Goal: Task Accomplishment & Management: Manage account settings

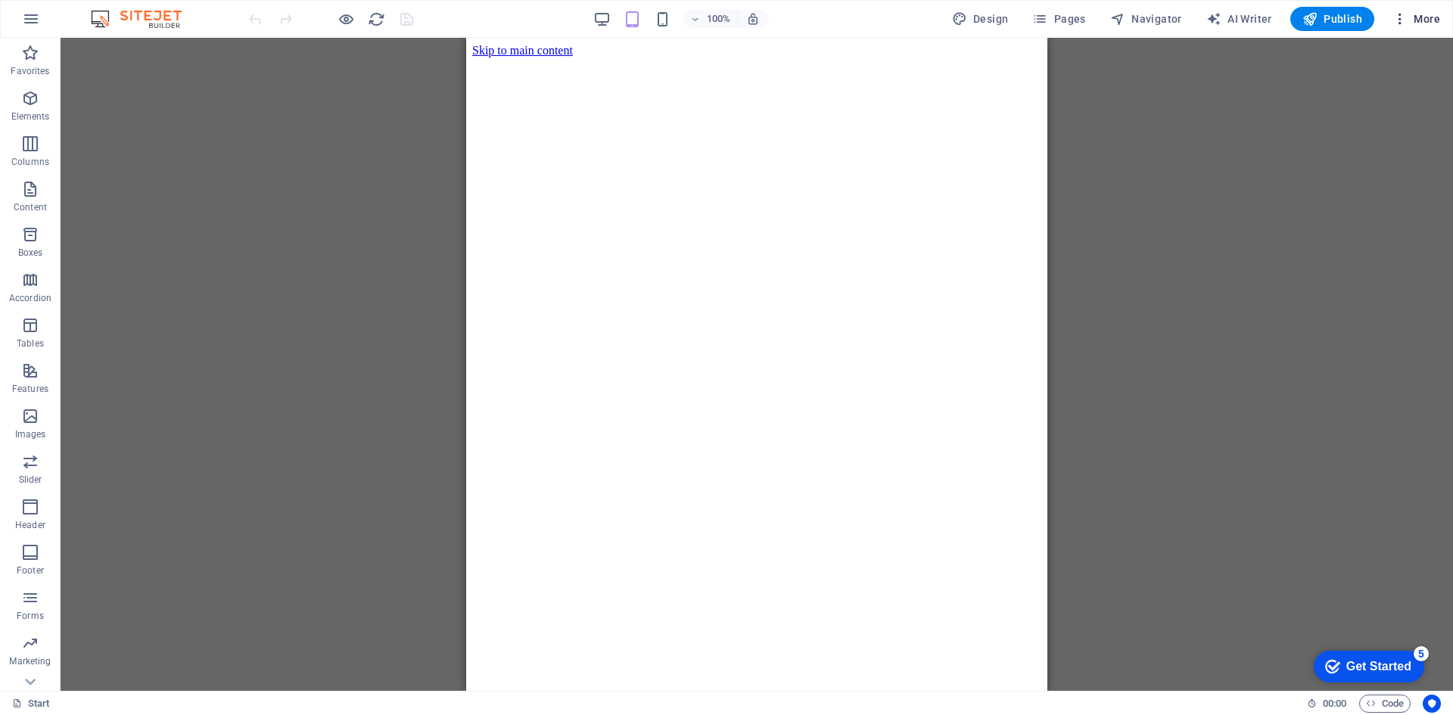
click at [1395, 19] on icon "button" at bounding box center [1400, 18] width 15 height 15
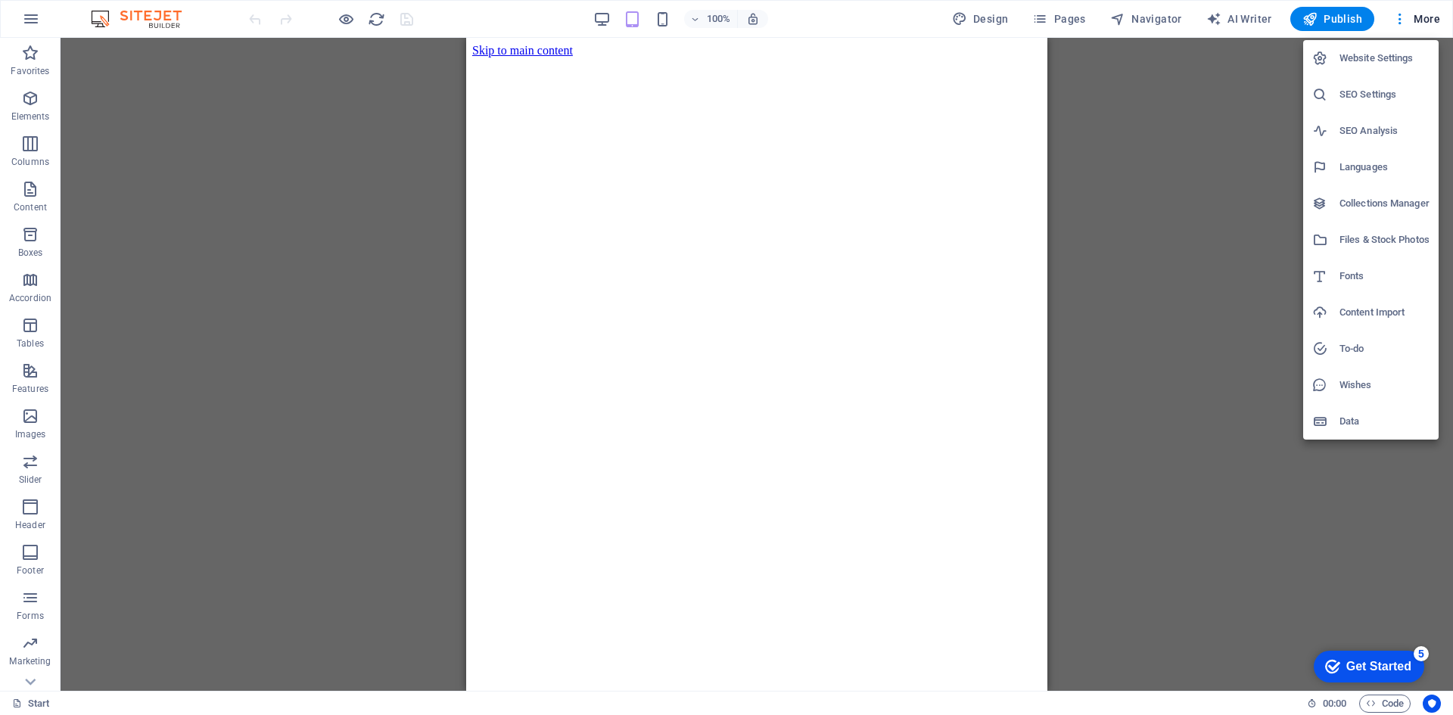
click at [1376, 59] on h6 "Website Settings" at bounding box center [1385, 58] width 90 height 18
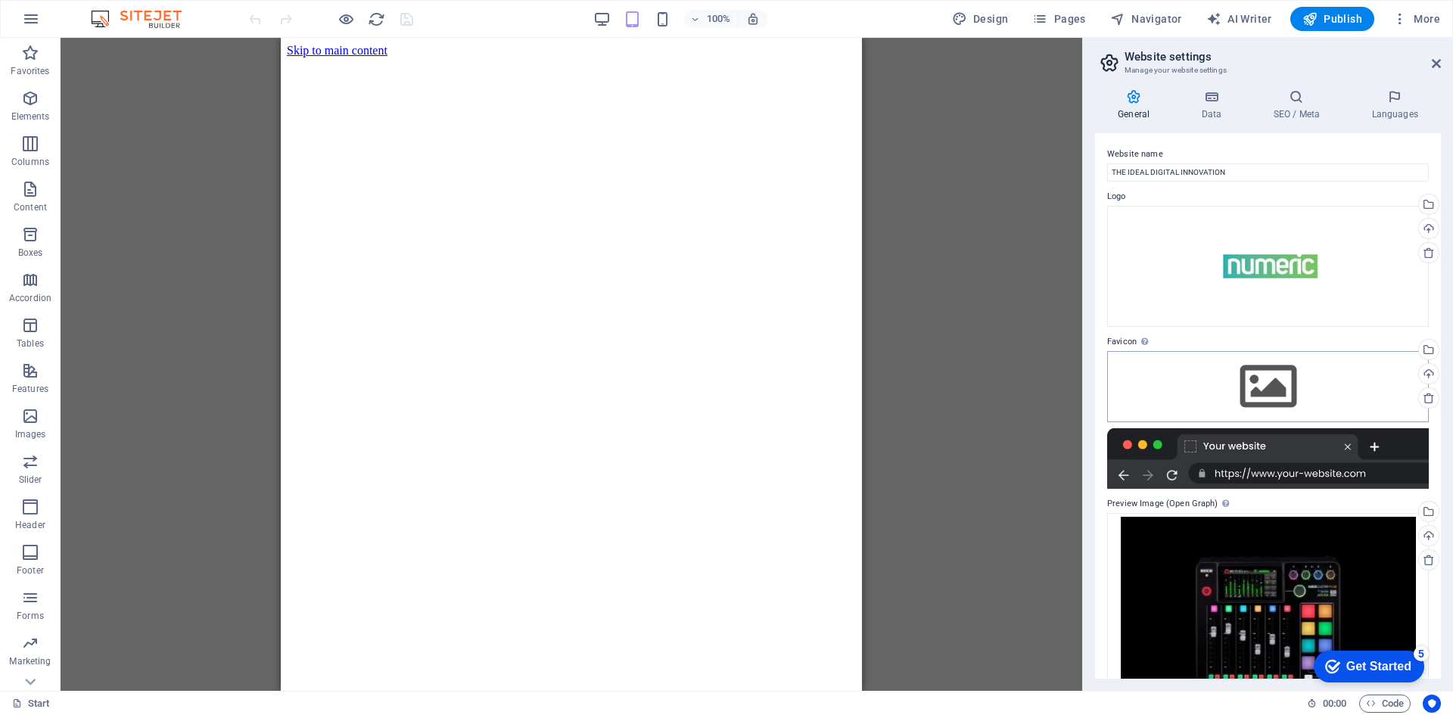
scroll to position [51, 0]
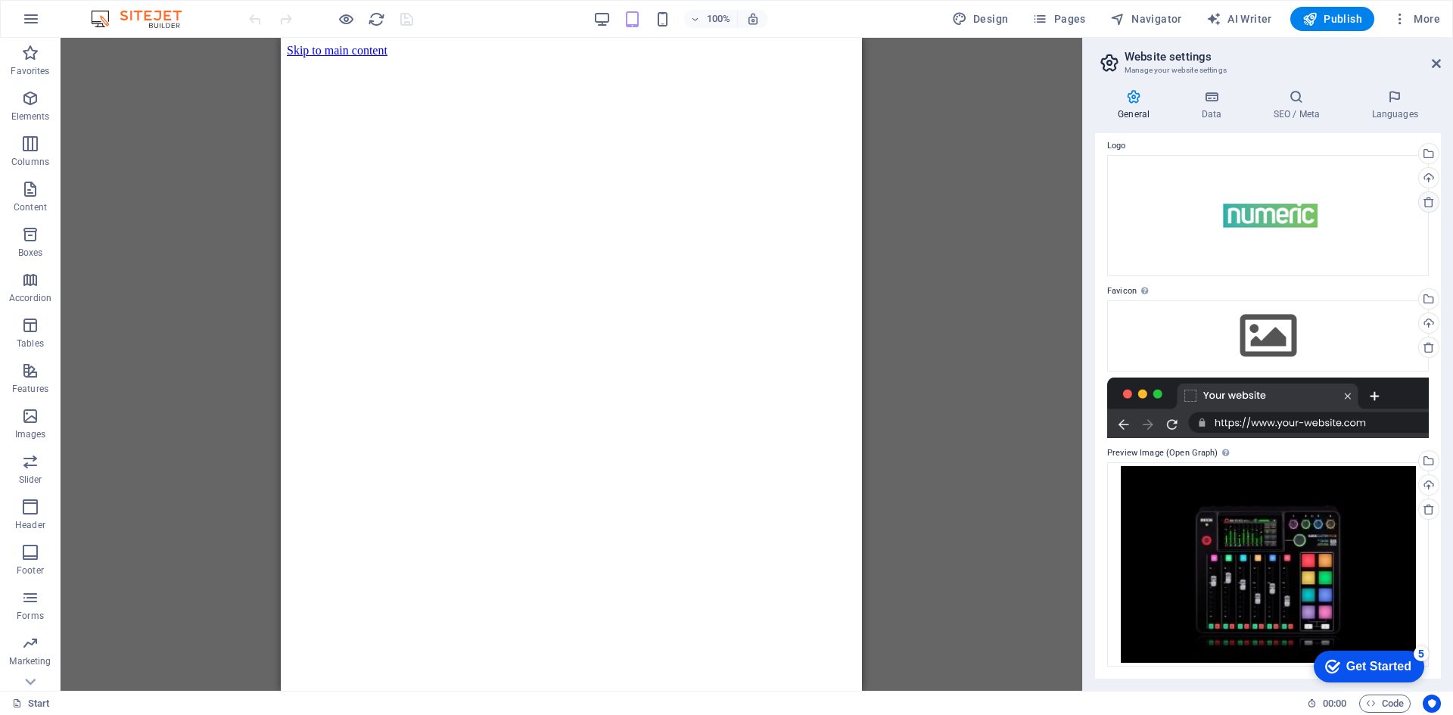
click at [1427, 204] on icon at bounding box center [1429, 202] width 12 height 12
click at [1431, 346] on icon at bounding box center [1429, 347] width 12 height 12
click at [1429, 509] on icon at bounding box center [1429, 509] width 12 height 12
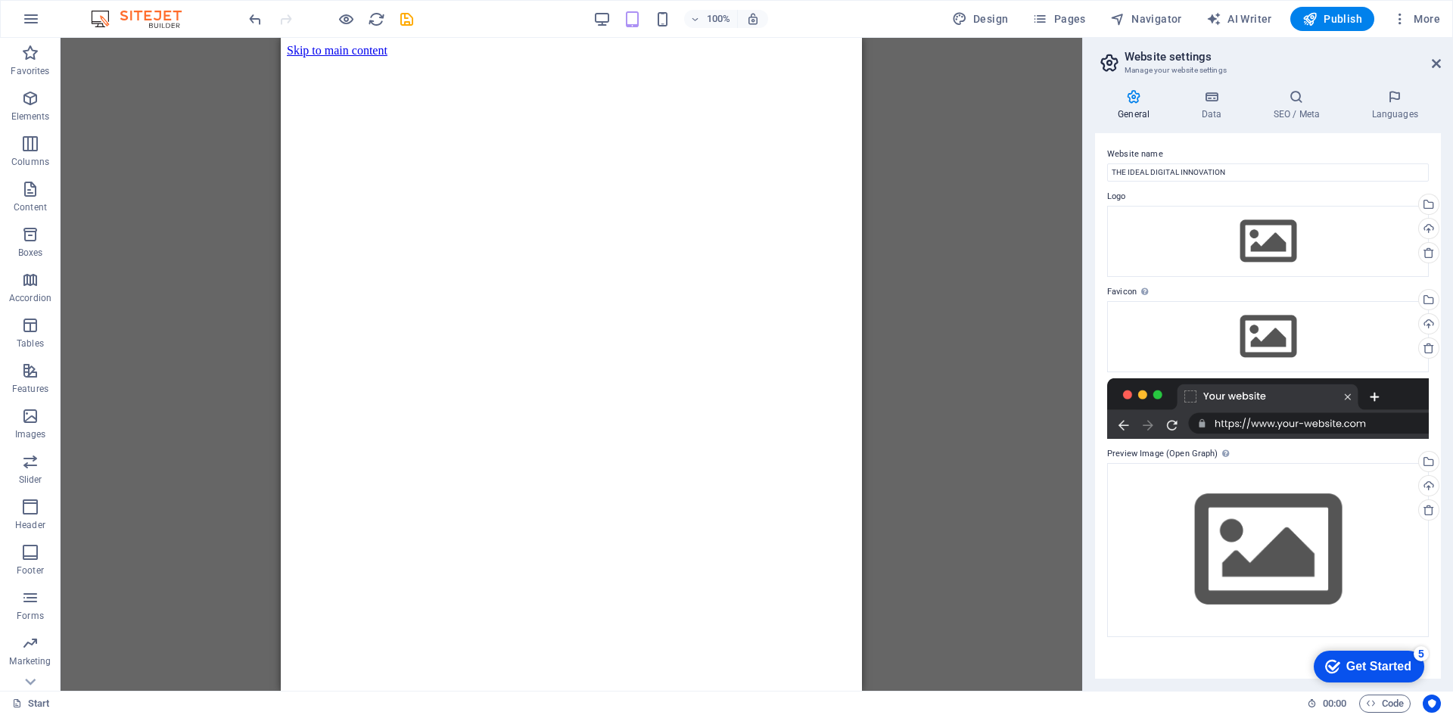
click at [1407, 674] on div "Get Started" at bounding box center [1379, 667] width 65 height 14
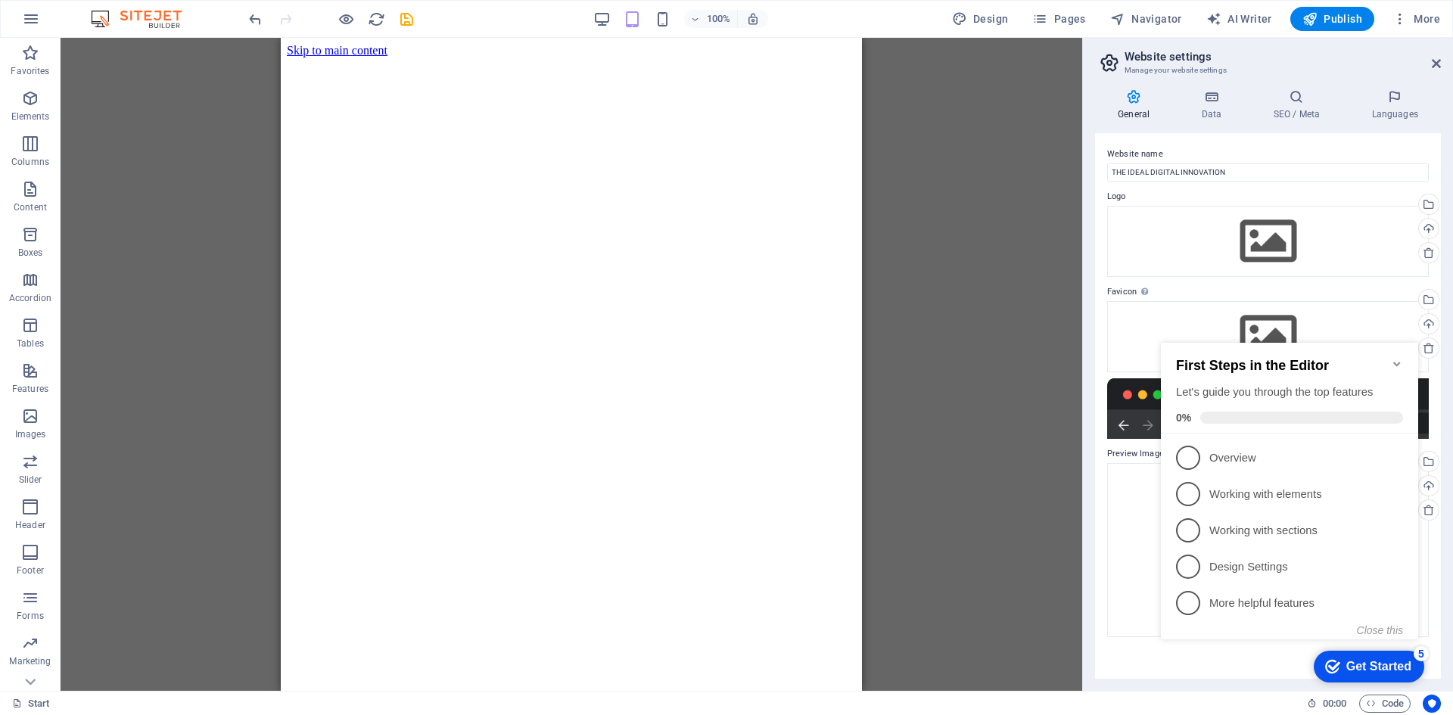
click div "checkmark Get Started 5 First Steps in the Editor Let's guide you through the t…"
click at [1394, 361] on icon "Minimize checklist" at bounding box center [1397, 364] width 12 height 12
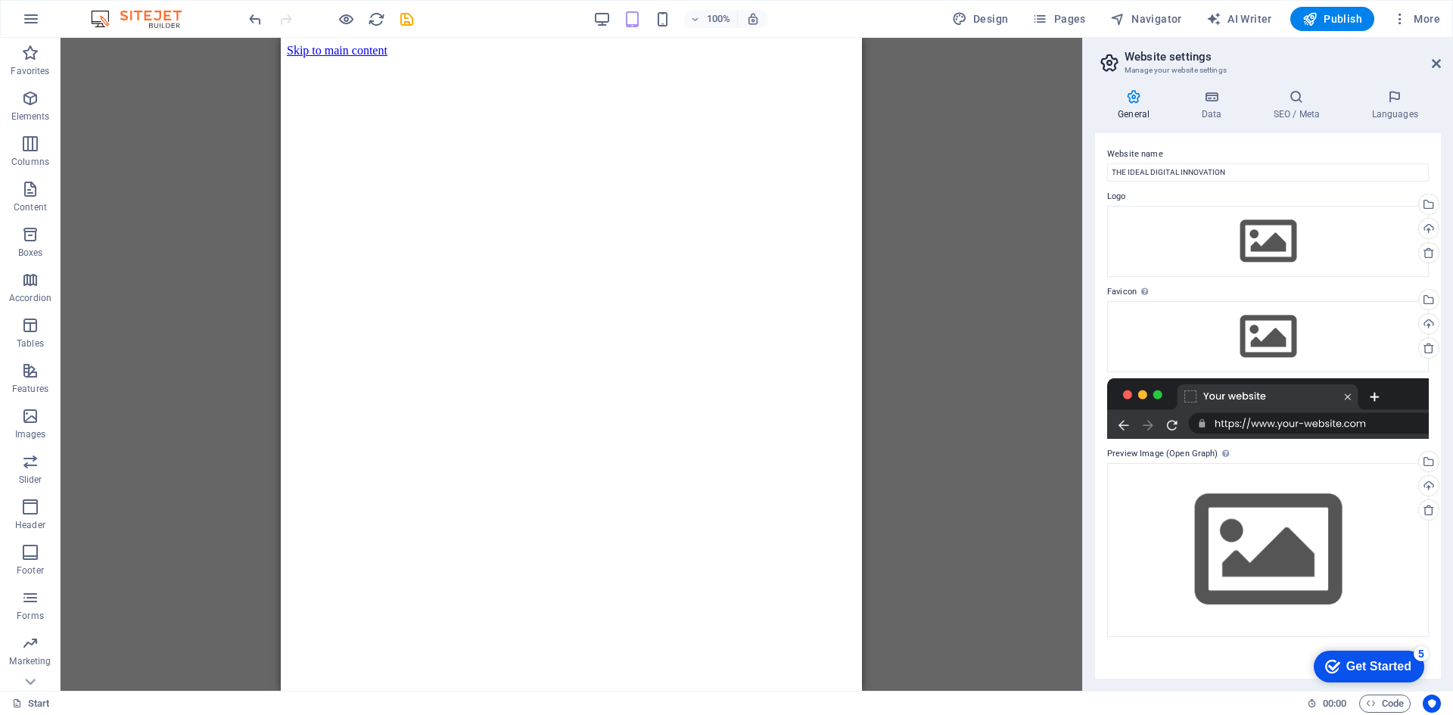
click at [1143, 104] on icon at bounding box center [1133, 96] width 77 height 15
click at [1208, 108] on h4 "Data" at bounding box center [1215, 105] width 72 height 32
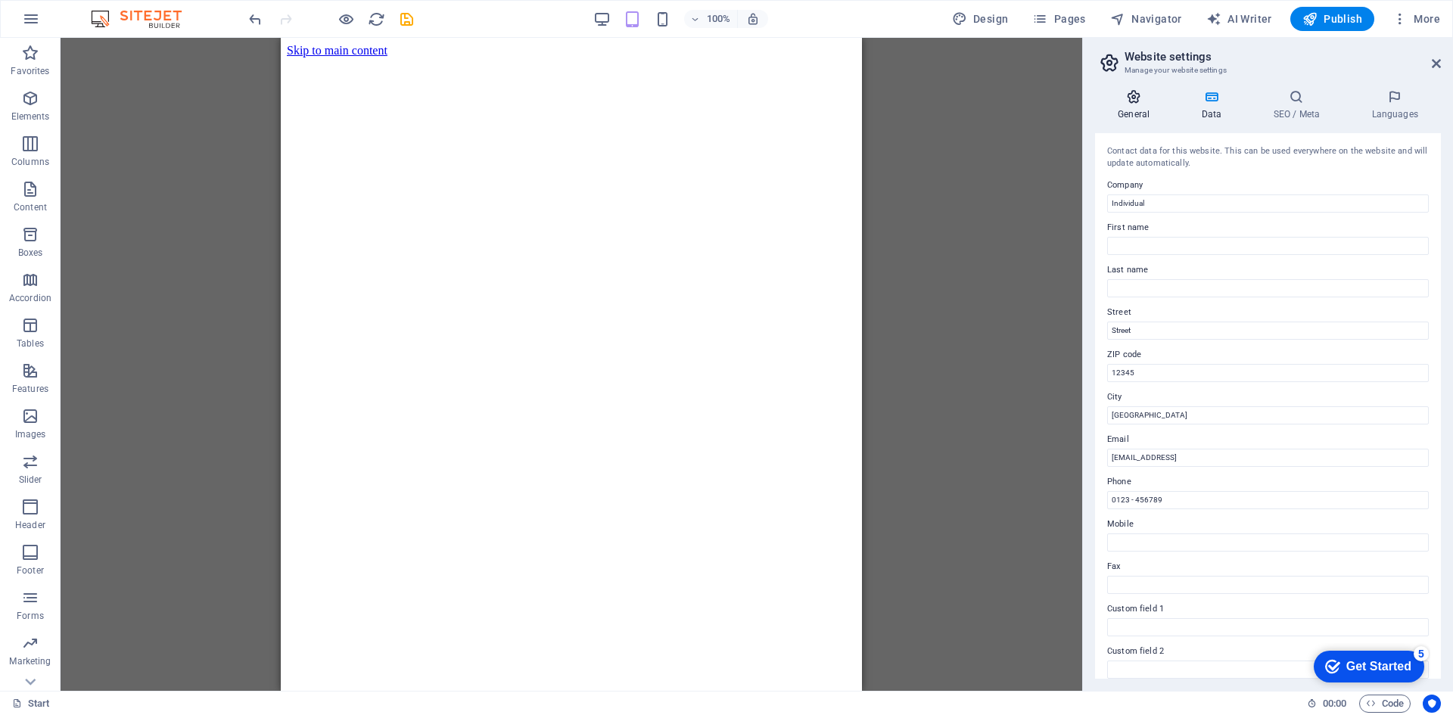
click at [1139, 108] on h4 "General" at bounding box center [1136, 105] width 83 height 32
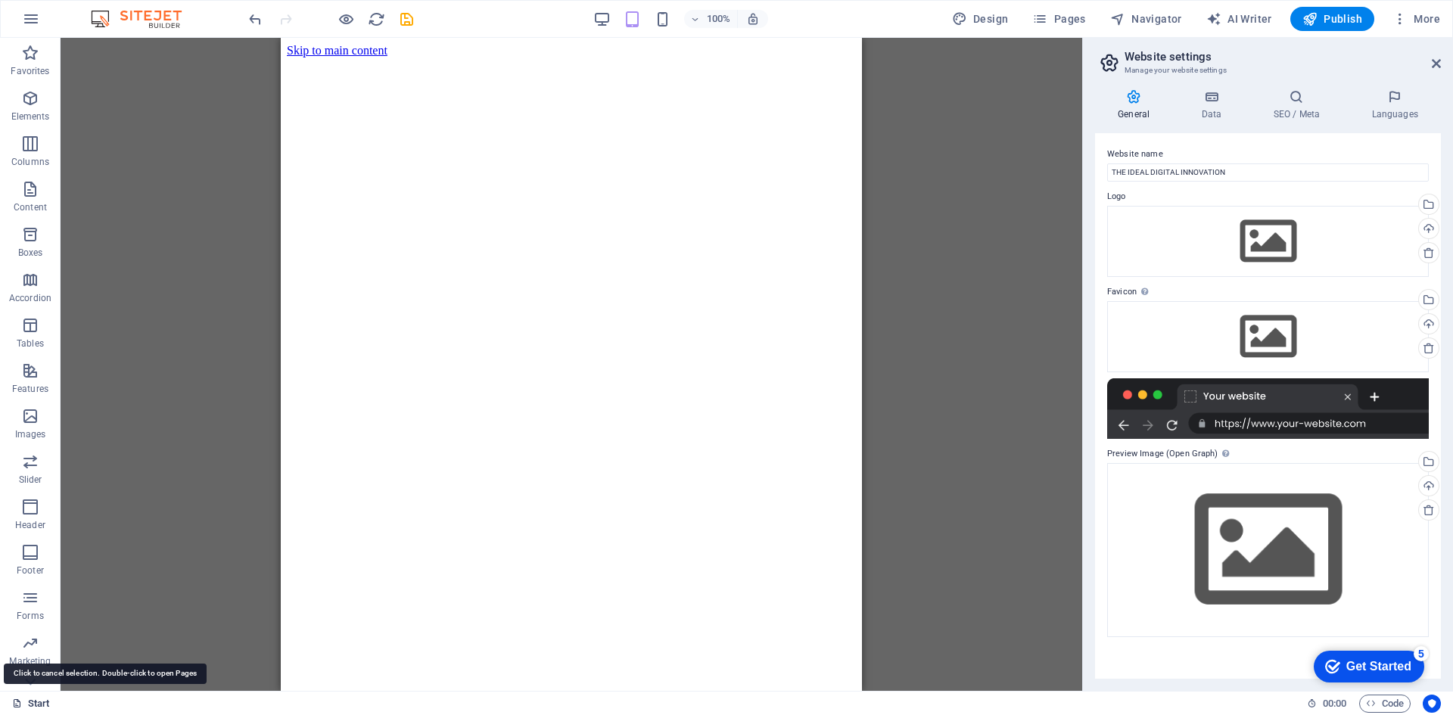
click at [39, 706] on link "Start" at bounding box center [31, 704] width 38 height 18
click at [26, 17] on icon "button" at bounding box center [31, 19] width 18 height 18
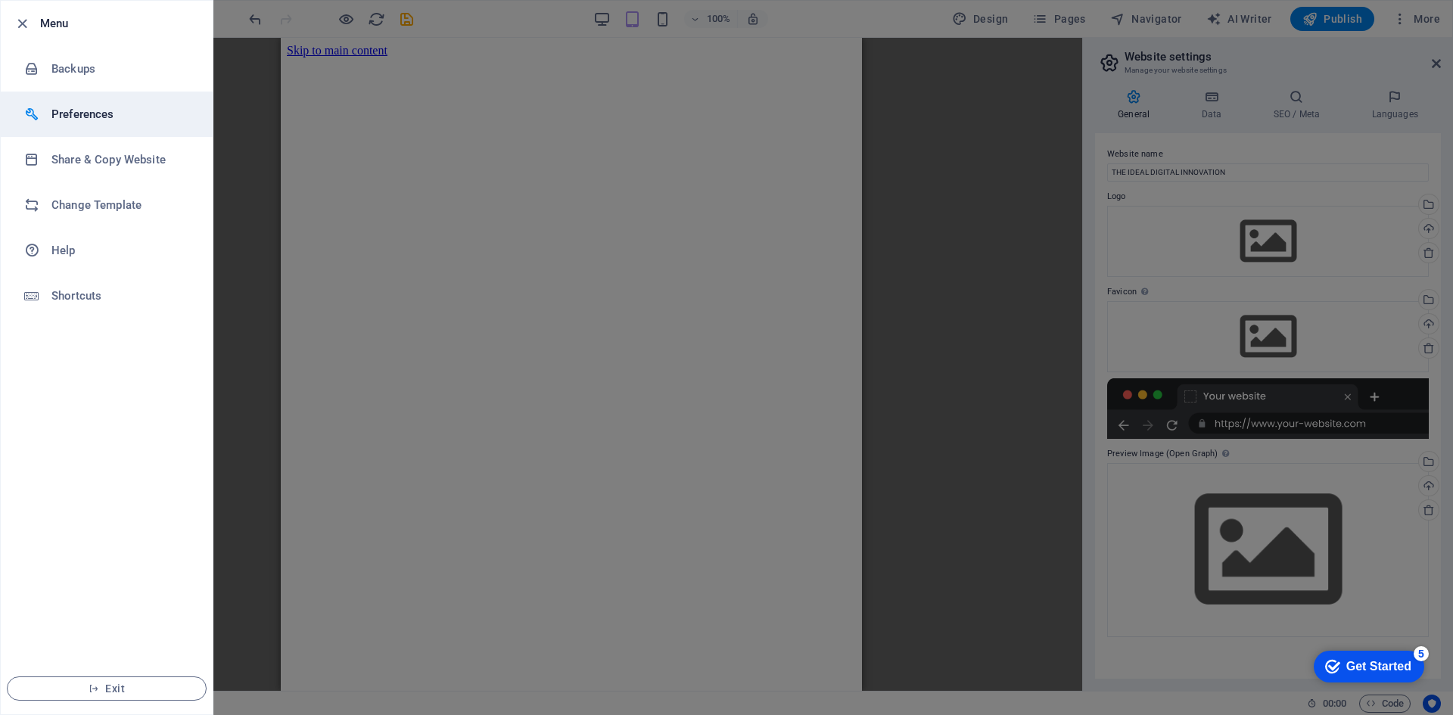
click at [83, 117] on h6 "Preferences" at bounding box center [121, 114] width 140 height 18
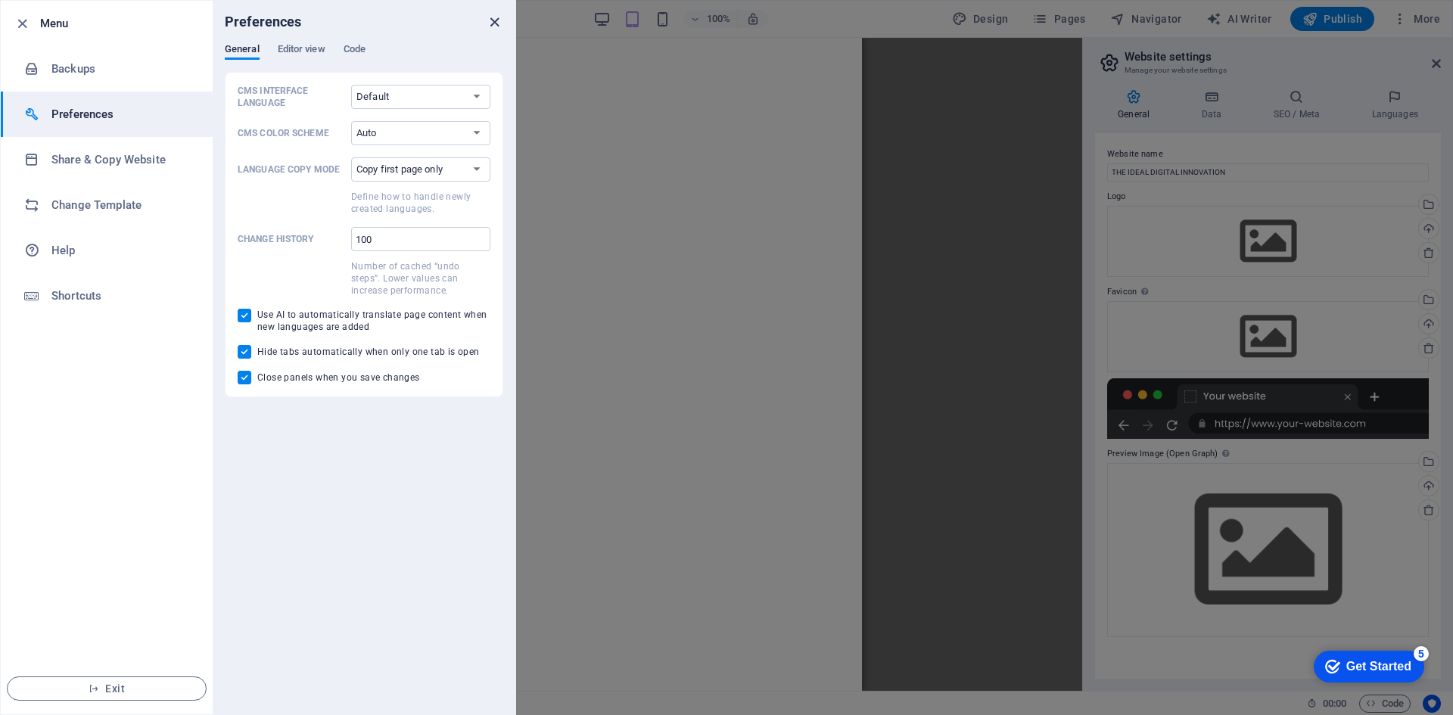
click at [499, 22] on icon "close" at bounding box center [494, 22] width 17 height 17
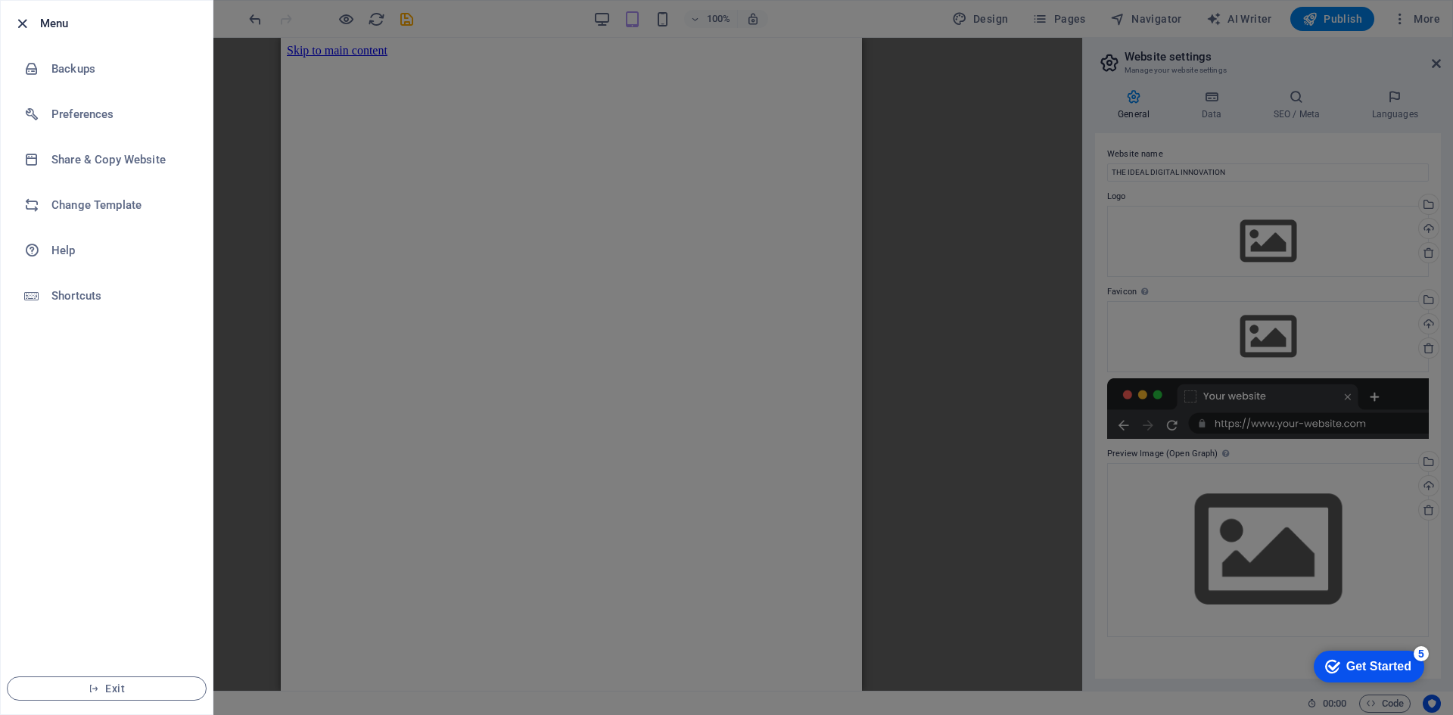
click at [19, 27] on icon "button" at bounding box center [22, 23] width 17 height 17
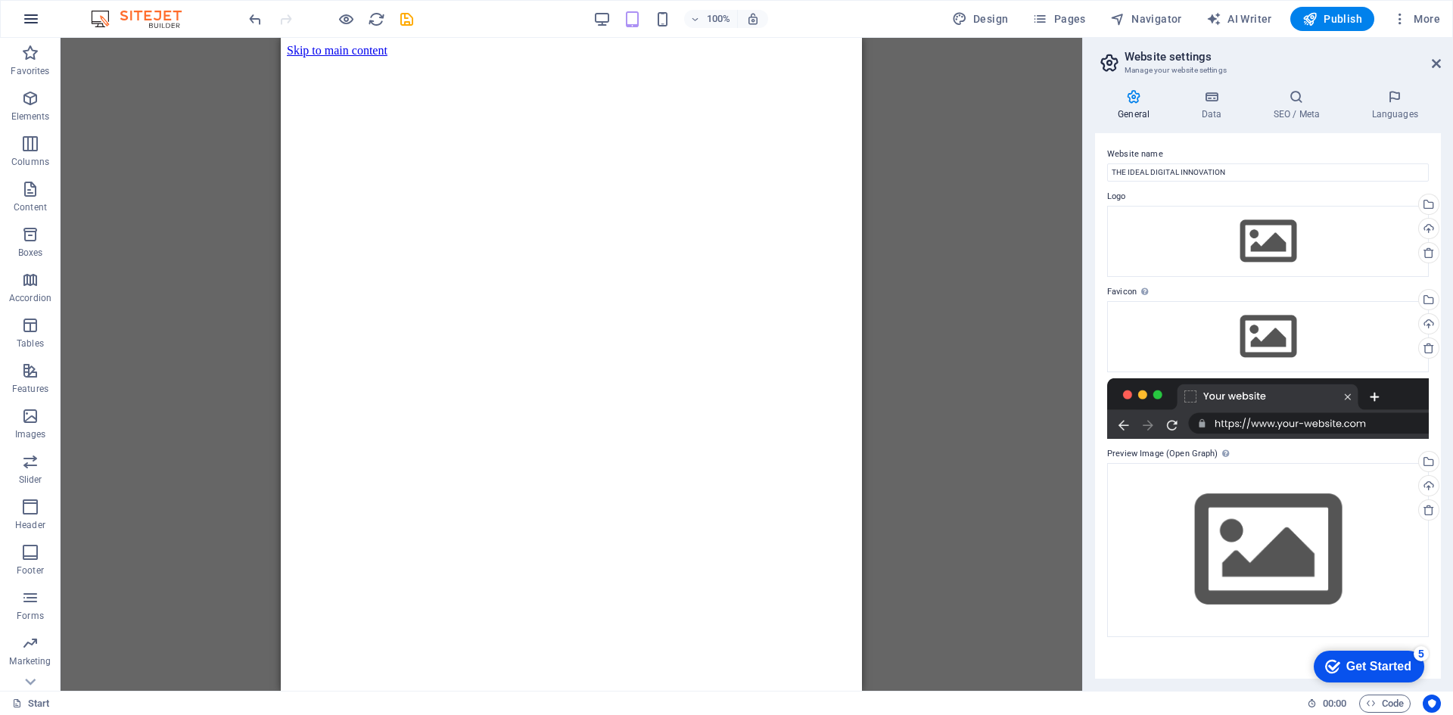
click at [30, 17] on icon "button" at bounding box center [31, 19] width 18 height 18
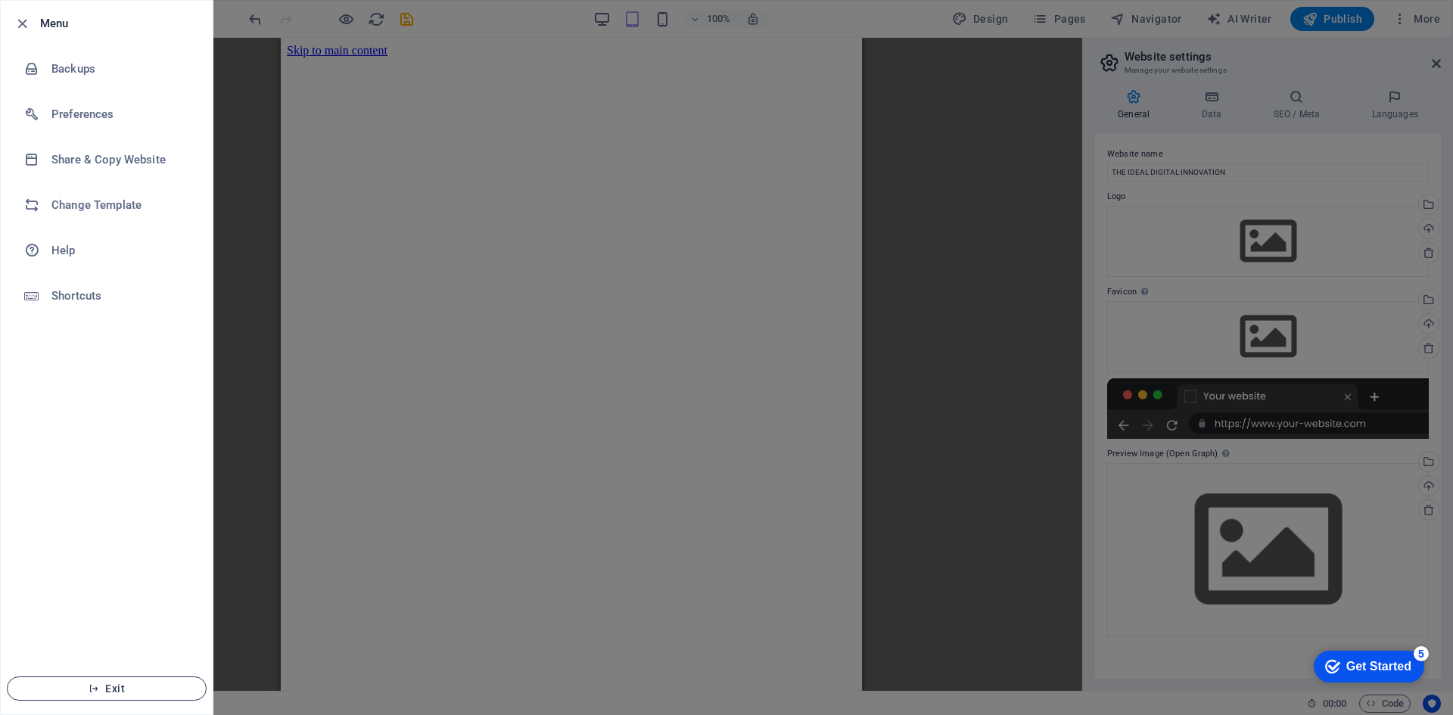
click at [123, 689] on span "Exit" at bounding box center [107, 689] width 174 height 12
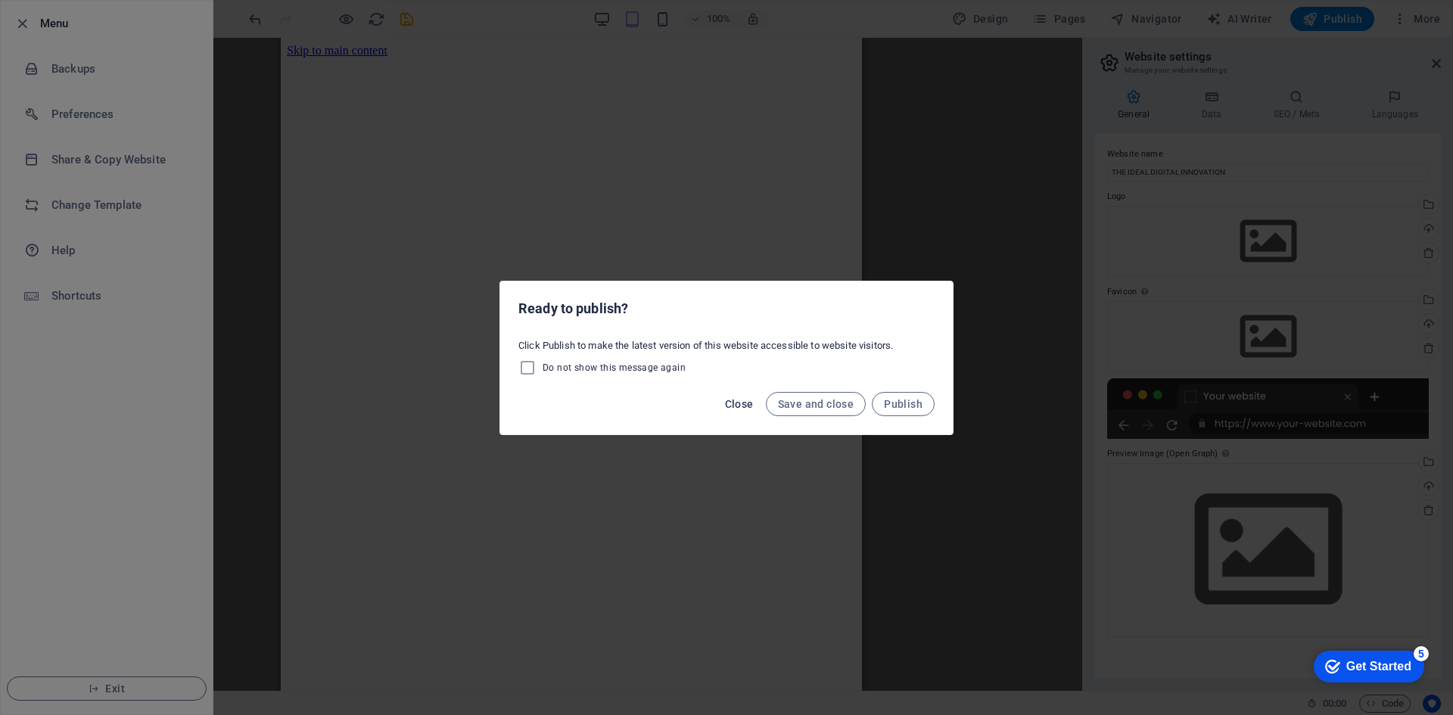
click at [745, 406] on span "Close" at bounding box center [739, 404] width 29 height 12
